Goal: Transaction & Acquisition: Purchase product/service

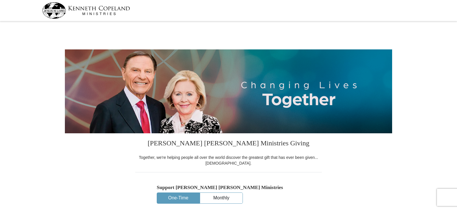
select select "[GEOGRAPHIC_DATA]"
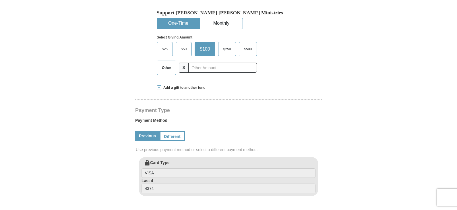
scroll to position [201, 0]
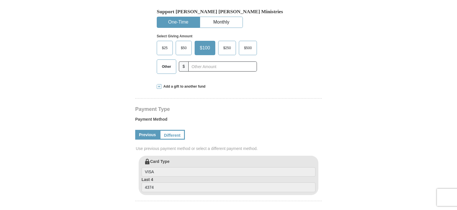
click at [164, 72] on label "Other" at bounding box center [166, 67] width 19 height 14
click at [0, 0] on input "Other" at bounding box center [0, 0] width 0 height 0
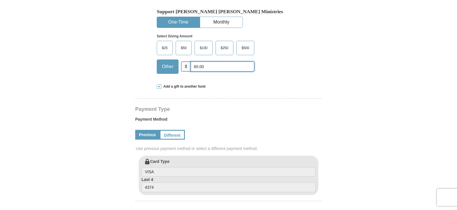
type input "60.00"
click at [159, 85] on span at bounding box center [159, 86] width 5 height 5
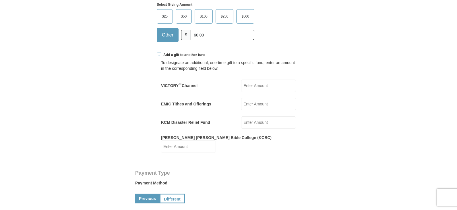
scroll to position [258, 0]
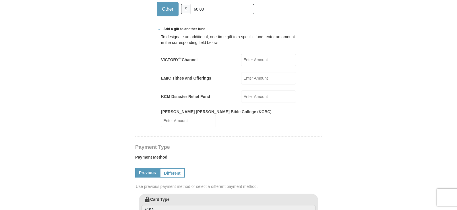
click at [257, 79] on input "EMIC Tithes and Offerings" at bounding box center [268, 78] width 55 height 12
type input "60.00"
click at [264, 57] on input "VICTORY ™ Channel" at bounding box center [268, 60] width 55 height 12
type input "120.00"
click at [391, 68] on form "Kenneth Copeland Ministries Giving Together, we're helping people all over the …" at bounding box center [228, 156] width 327 height 732
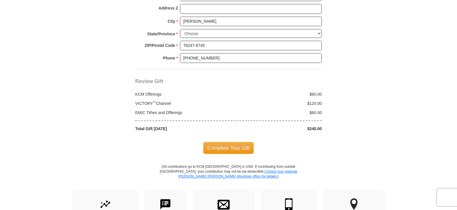
scroll to position [603, 0]
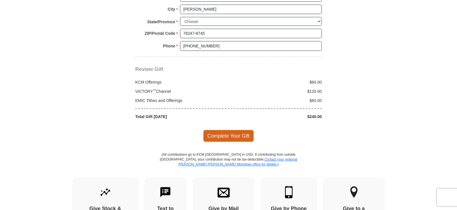
click at [238, 131] on span "Complete Your Gift" at bounding box center [228, 136] width 51 height 12
